Goal: Task Accomplishment & Management: Manage account settings

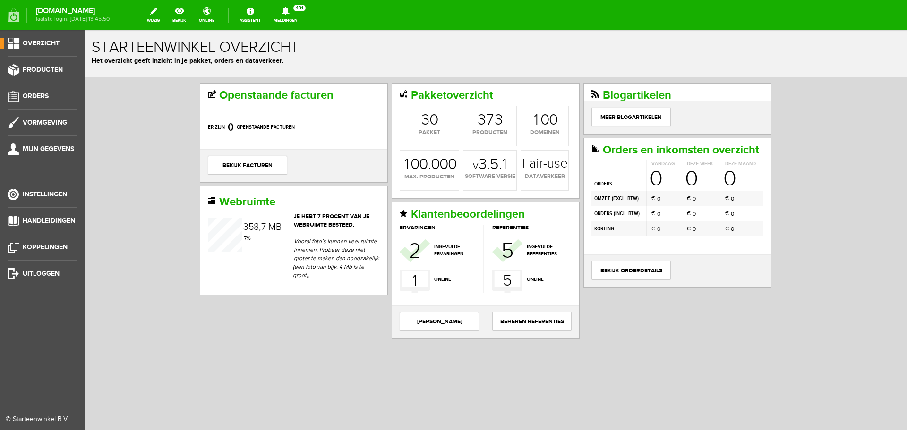
click at [31, 419] on div "© Starteenwinkel B.V." at bounding box center [39, 420] width 66 height 10
click at [45, 145] on span "Mijn gegevens" at bounding box center [48, 149] width 51 height 8
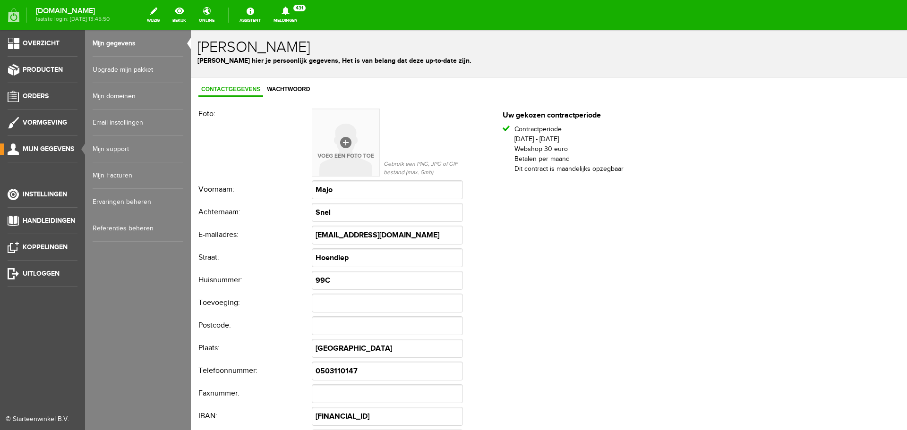
click at [112, 144] on link "Mijn support" at bounding box center [138, 149] width 91 height 26
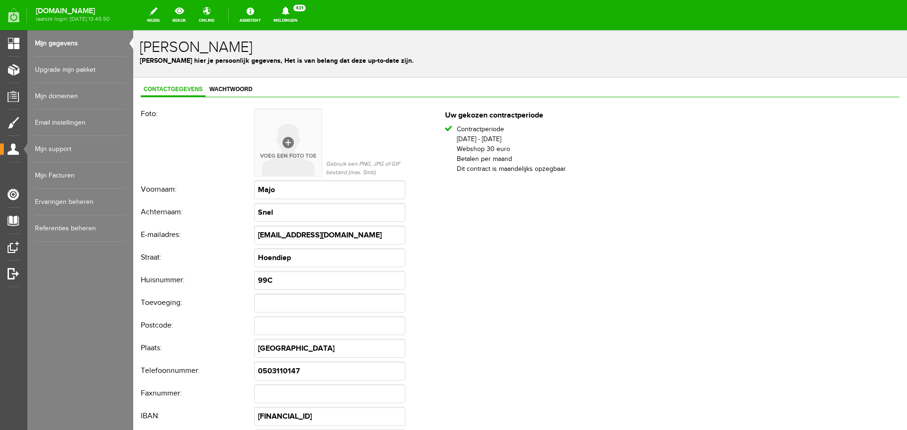
click at [42, 42] on link "Mijn gegevens" at bounding box center [80, 43] width 91 height 26
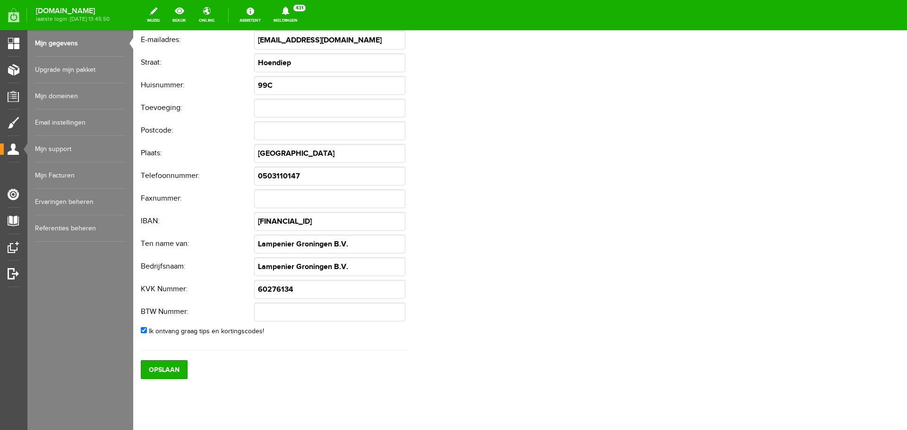
scroll to position [220, 0]
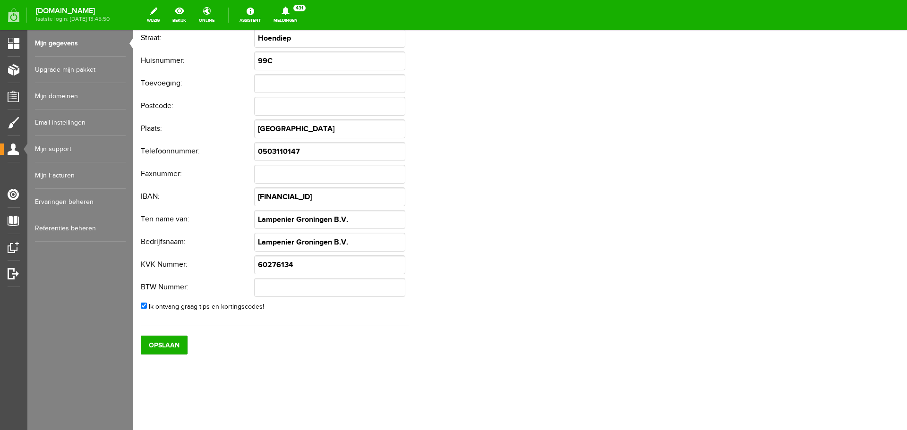
click at [47, 68] on link "Upgrade mijn pakket" at bounding box center [80, 70] width 91 height 26
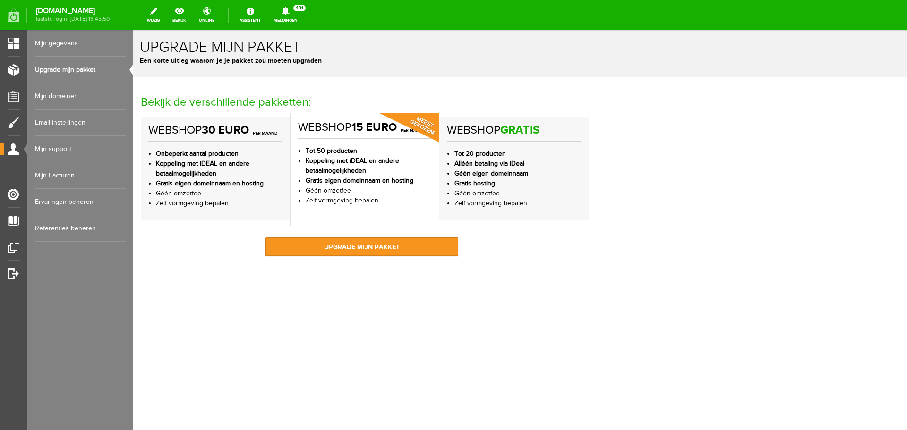
click at [57, 95] on link "Mijn domeinen" at bounding box center [80, 96] width 91 height 26
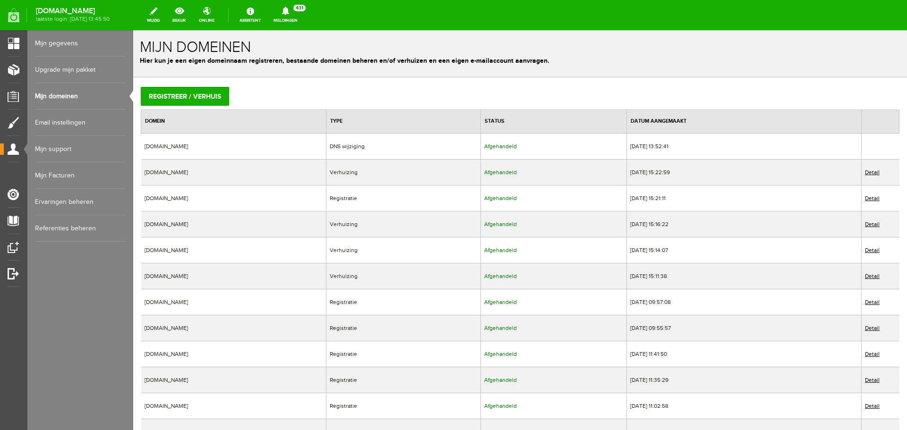
click at [66, 124] on link "Email instellingen" at bounding box center [80, 123] width 91 height 26
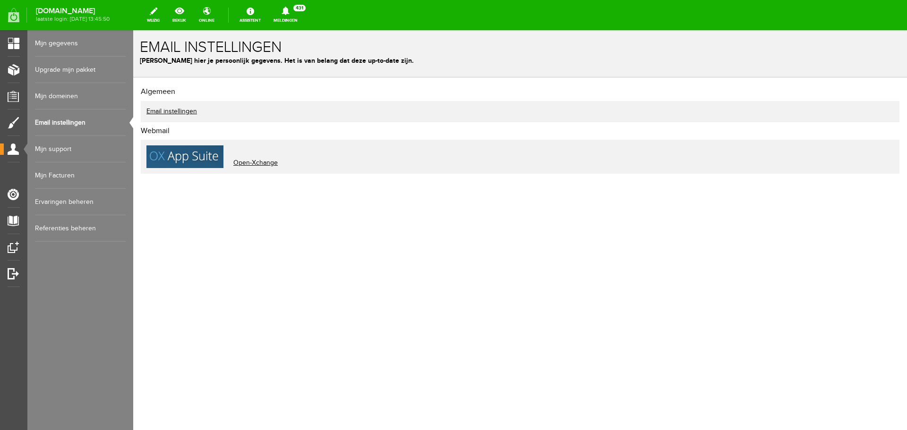
click at [173, 111] on link "Email instellingen" at bounding box center [171, 112] width 51 height 8
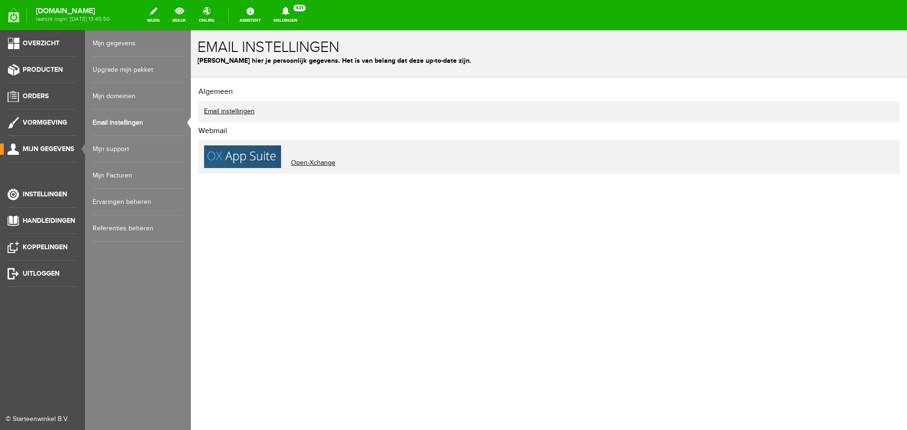
click at [123, 148] on link "Mijn support" at bounding box center [138, 149] width 91 height 26
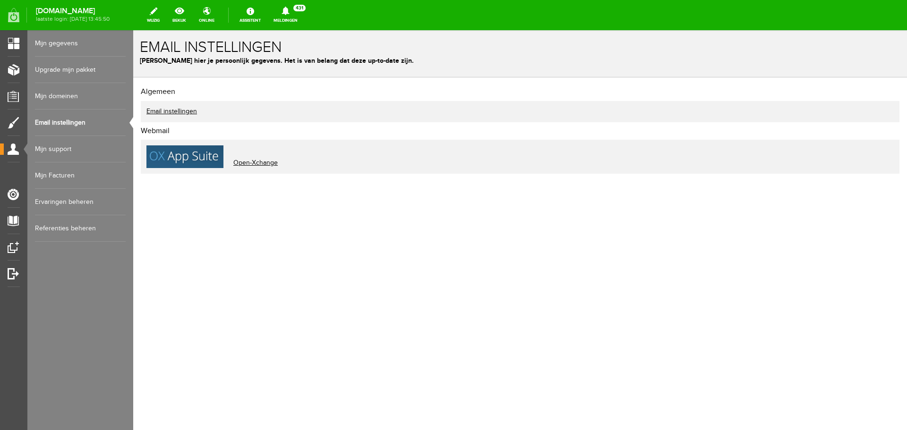
click at [67, 121] on link "Email instellingen" at bounding box center [80, 123] width 91 height 26
click at [52, 152] on link "Mijn support" at bounding box center [80, 149] width 91 height 26
click at [65, 174] on link "Mijn Facturen" at bounding box center [80, 175] width 91 height 26
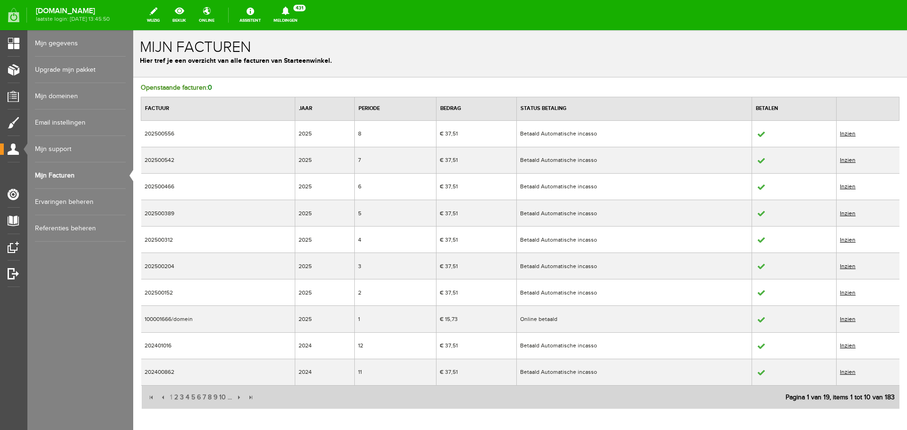
click at [65, 199] on link "Ervaringen beheren" at bounding box center [80, 202] width 91 height 26
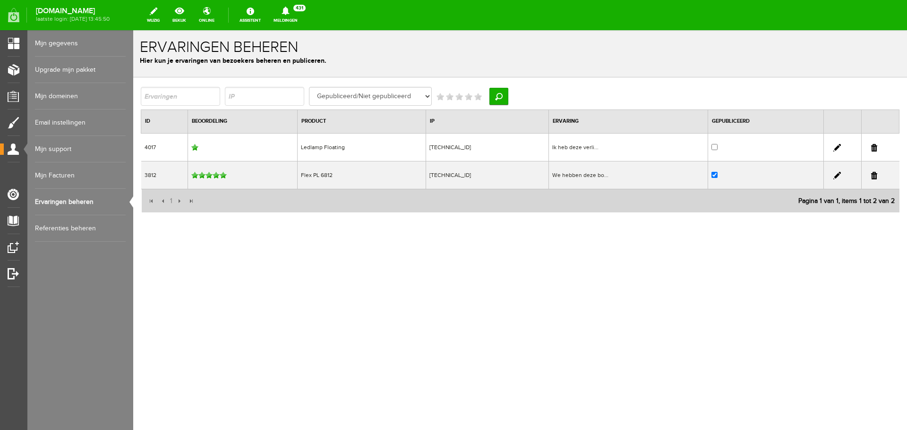
click at [594, 175] on div "We hebben deze bo..." at bounding box center [628, 175] width 153 height 9
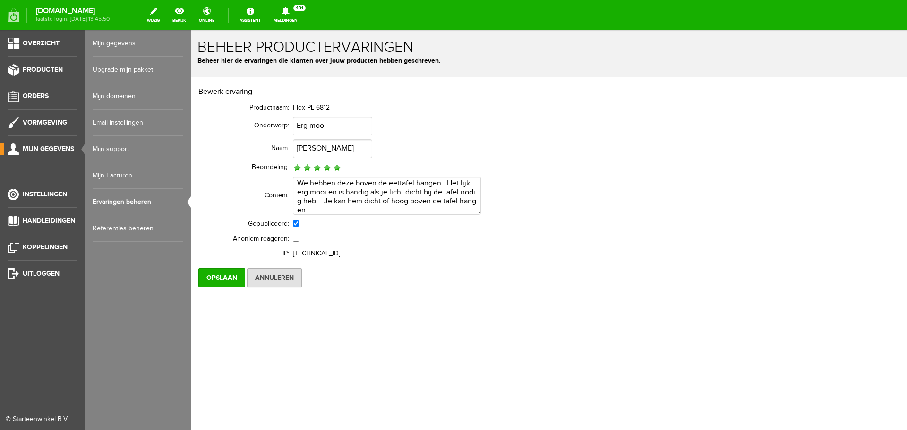
click at [119, 204] on link "Ervaringen beheren" at bounding box center [138, 202] width 91 height 26
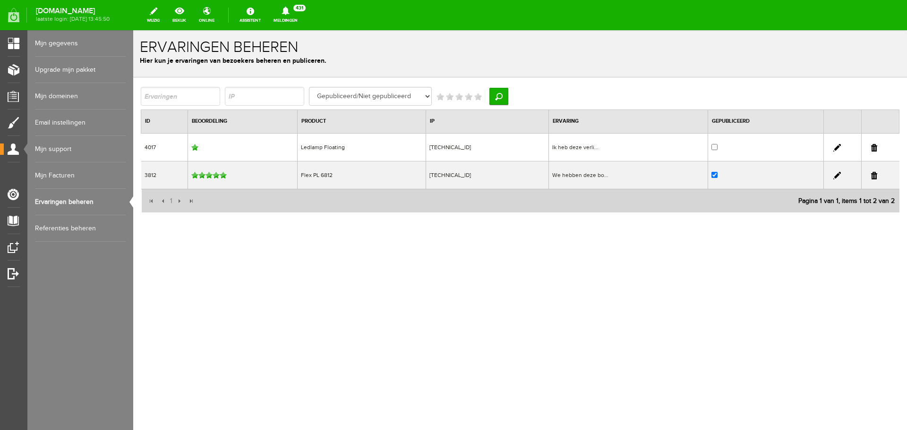
click at [587, 148] on div "Ik heb deze verli..." at bounding box center [628, 147] width 153 height 9
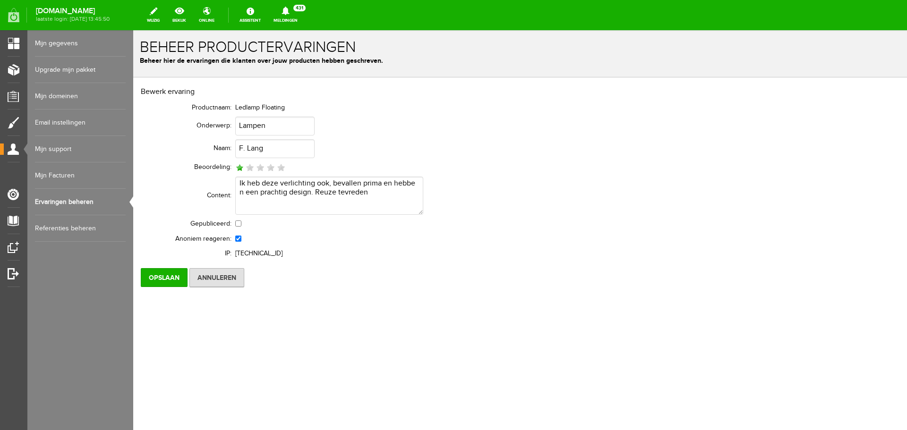
click at [60, 174] on link "Mijn Facturen" at bounding box center [80, 175] width 91 height 26
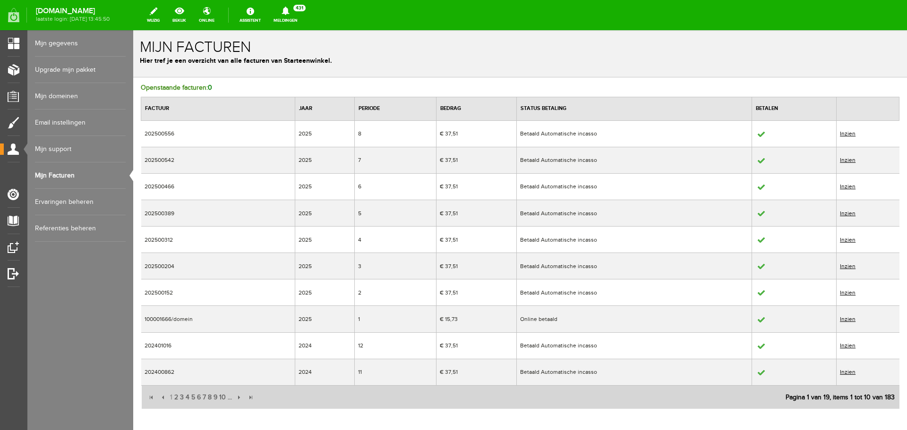
click at [71, 229] on link "Referenties beheren" at bounding box center [80, 228] width 91 height 26
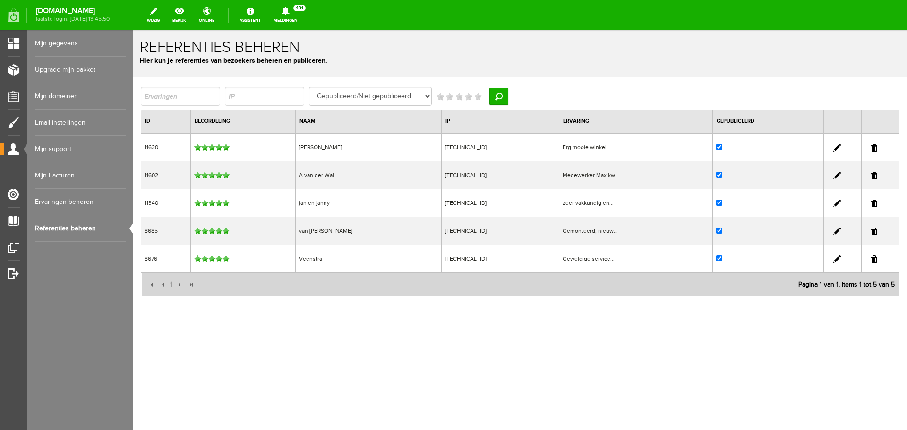
click at [586, 171] on div "Medewerker Max kw..." at bounding box center [636, 175] width 147 height 9
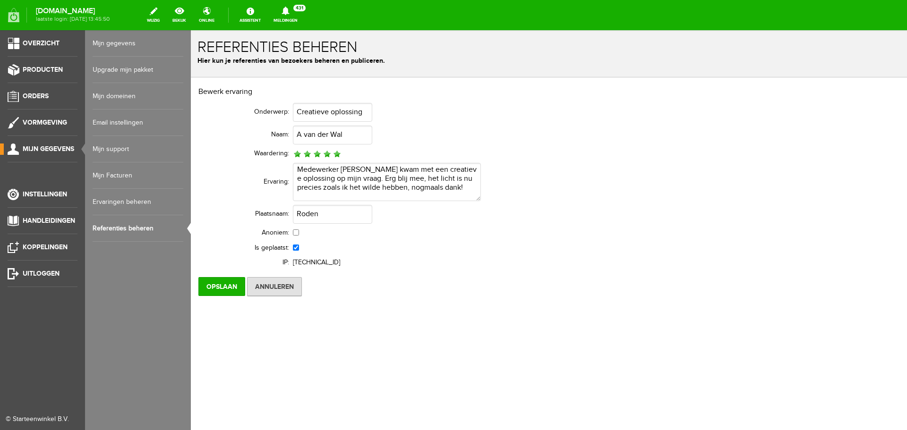
click at [118, 231] on link "Referenties beheren" at bounding box center [138, 228] width 91 height 26
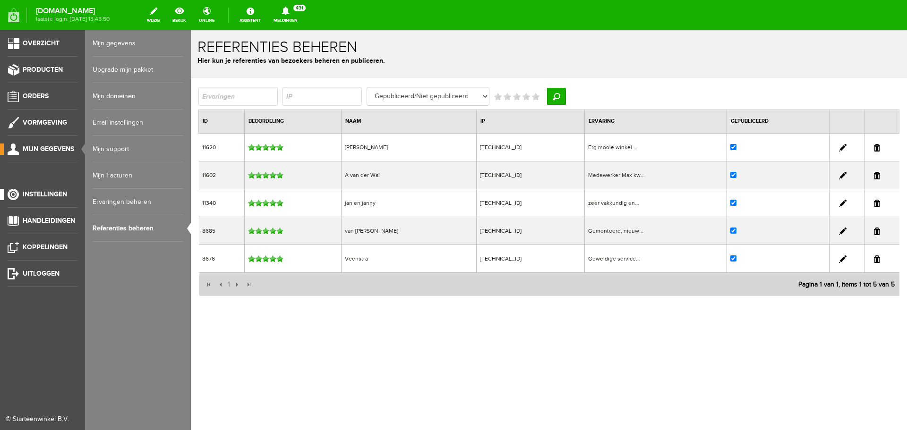
click at [51, 195] on span "Instellingen" at bounding box center [45, 194] width 44 height 8
